Goal: Navigation & Orientation: Go to known website

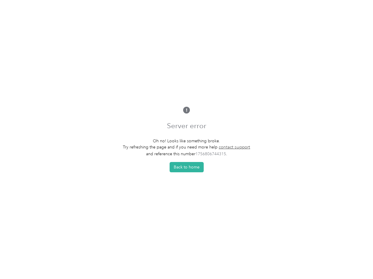
click at [186, 139] on p "Oh no! Looks like something broke." at bounding box center [186, 141] width 127 height 6
click at [188, 169] on button "Back to home" at bounding box center [187, 167] width 34 height 10
